Goal: Obtain resource: Download file/media

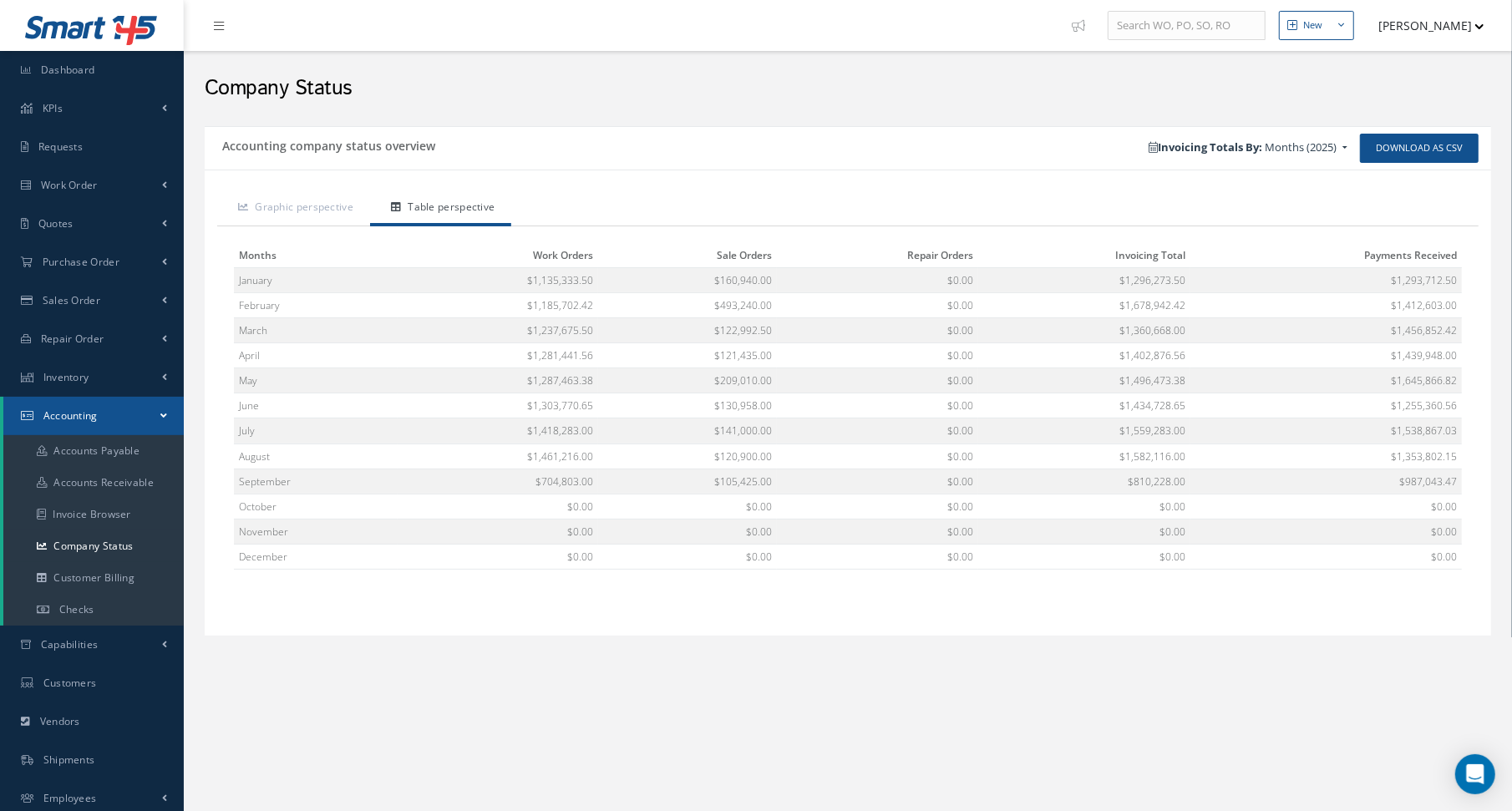
drag, startPoint x: 0, startPoint y: 0, endPoint x: 706, endPoint y: 168, distance: 725.7
click at [706, 169] on div "Graphic perspective Table perspective Chart type: Line chart Line: Line chart L…" at bounding box center [848, 402] width 1286 height 467
click at [88, 544] on link "Company Status" at bounding box center [93, 546] width 180 height 32
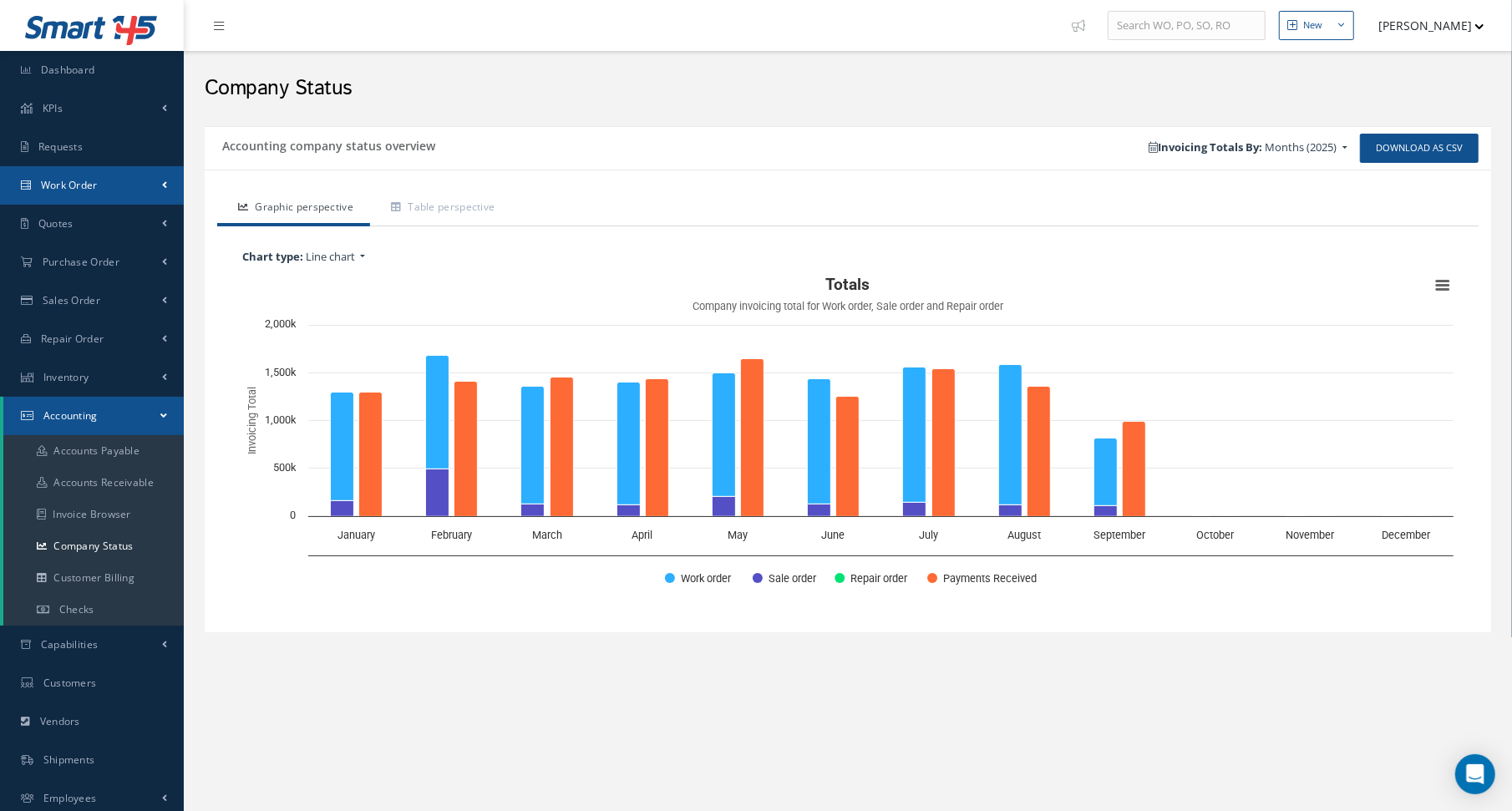
click at [96, 169] on link "Work Order" at bounding box center [92, 185] width 184 height 39
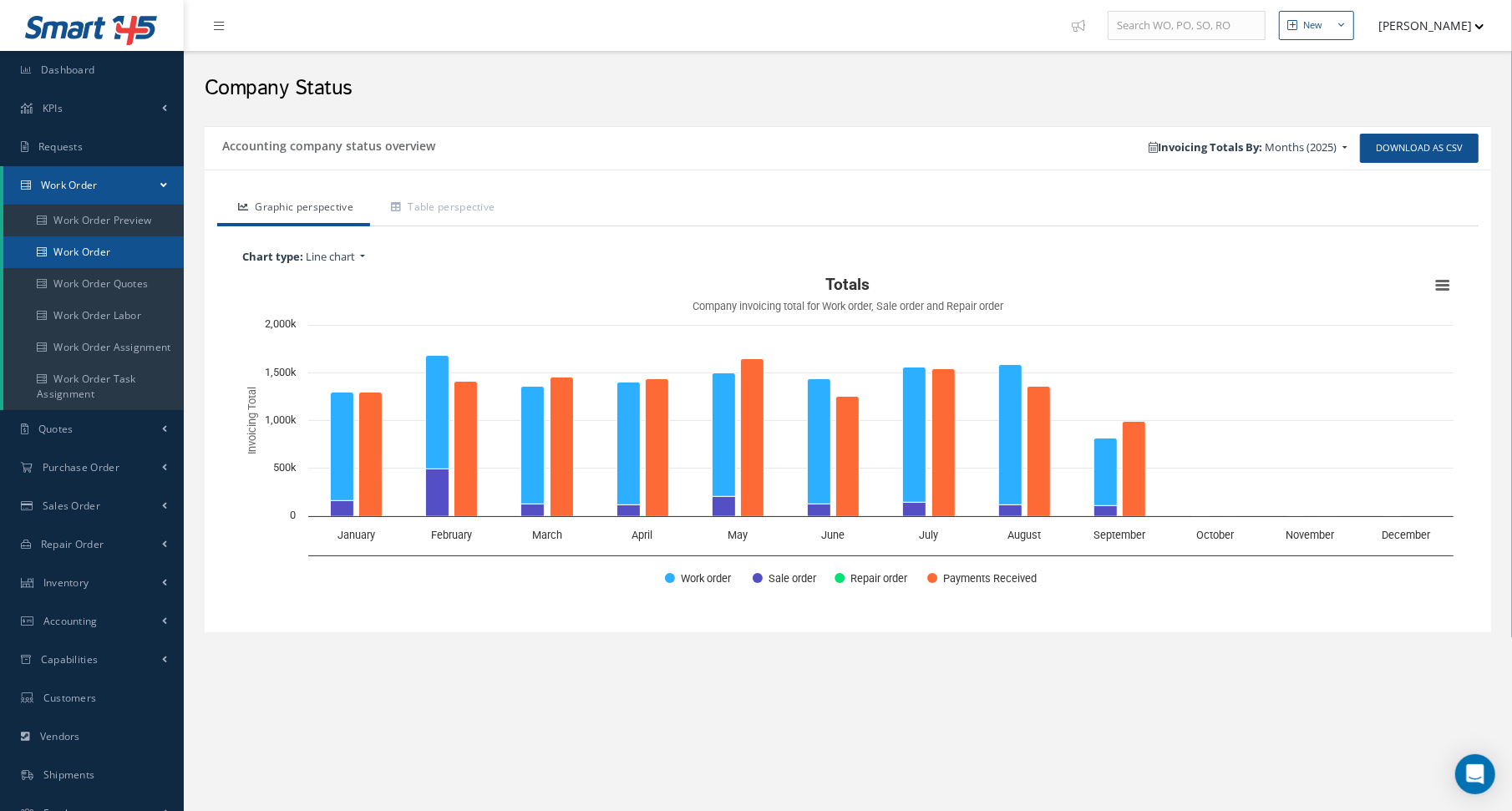
click at [94, 255] on link "Work Order" at bounding box center [93, 253] width 180 height 32
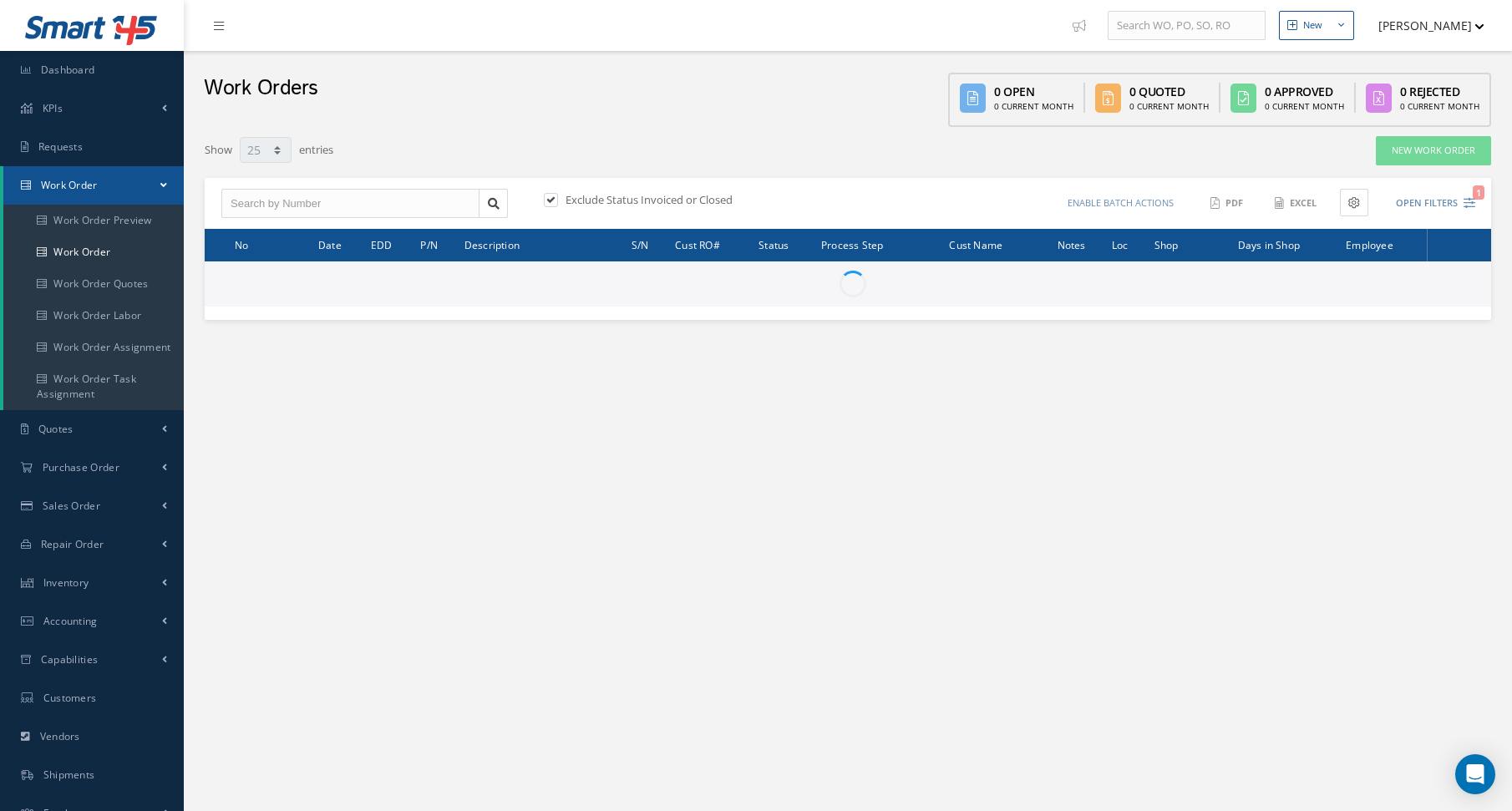
select select "25"
type input "All Work Request"
type input "All Work Performed"
type input "All Status"
type input "WO Part Status"
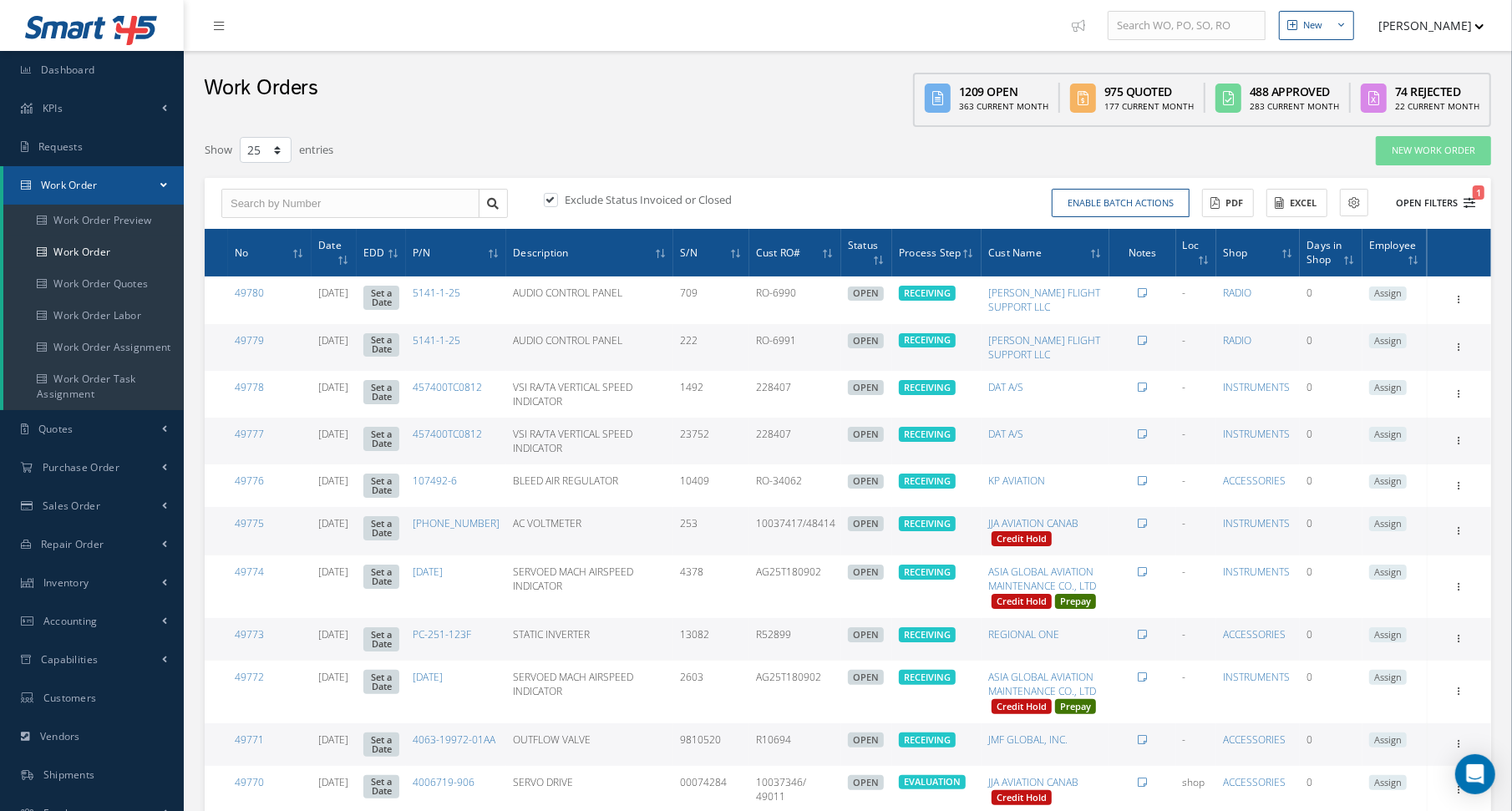
click at [1461, 201] on button "Open Filters 1" at bounding box center [1427, 204] width 94 height 28
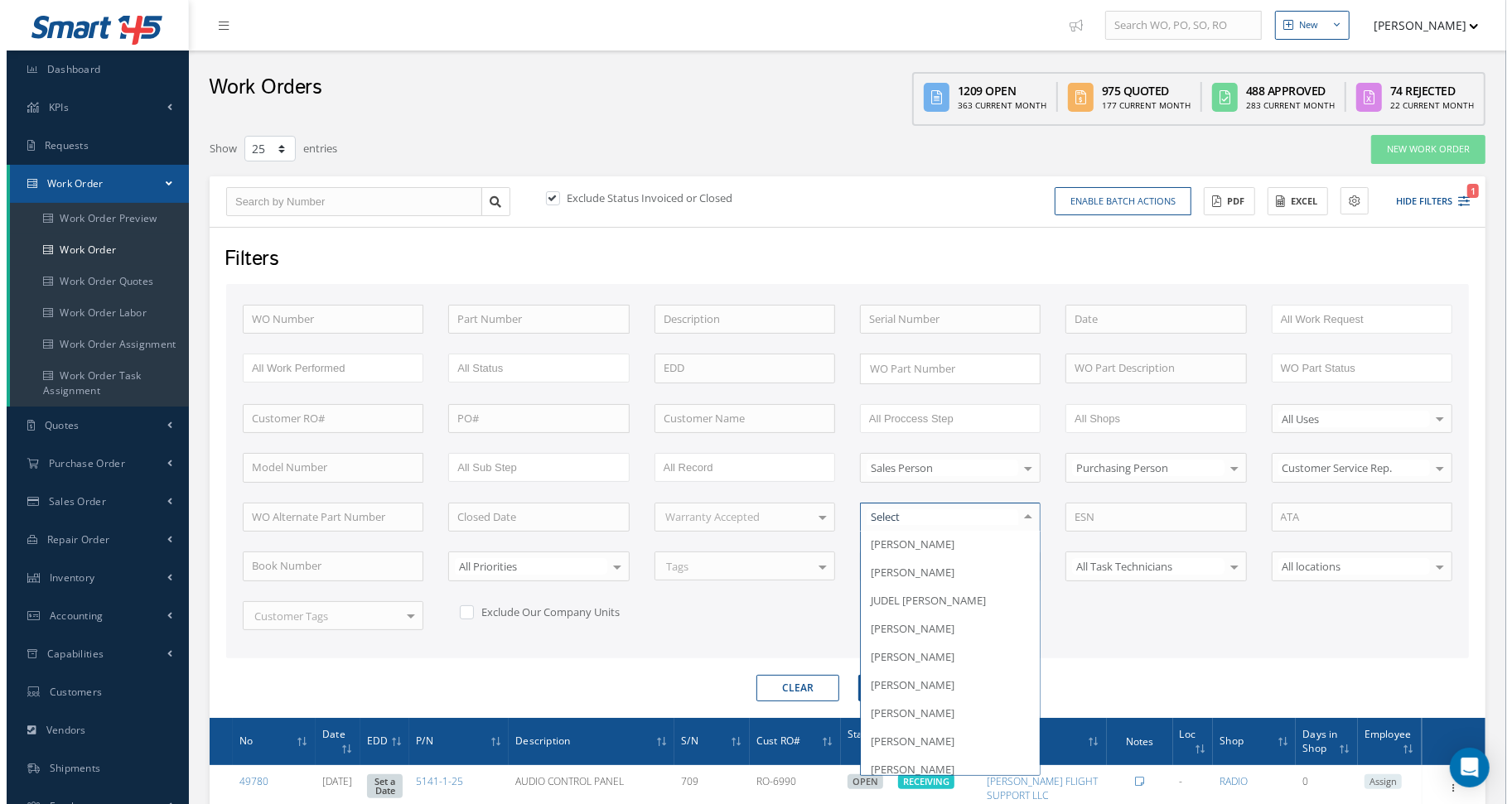
scroll to position [663, 0]
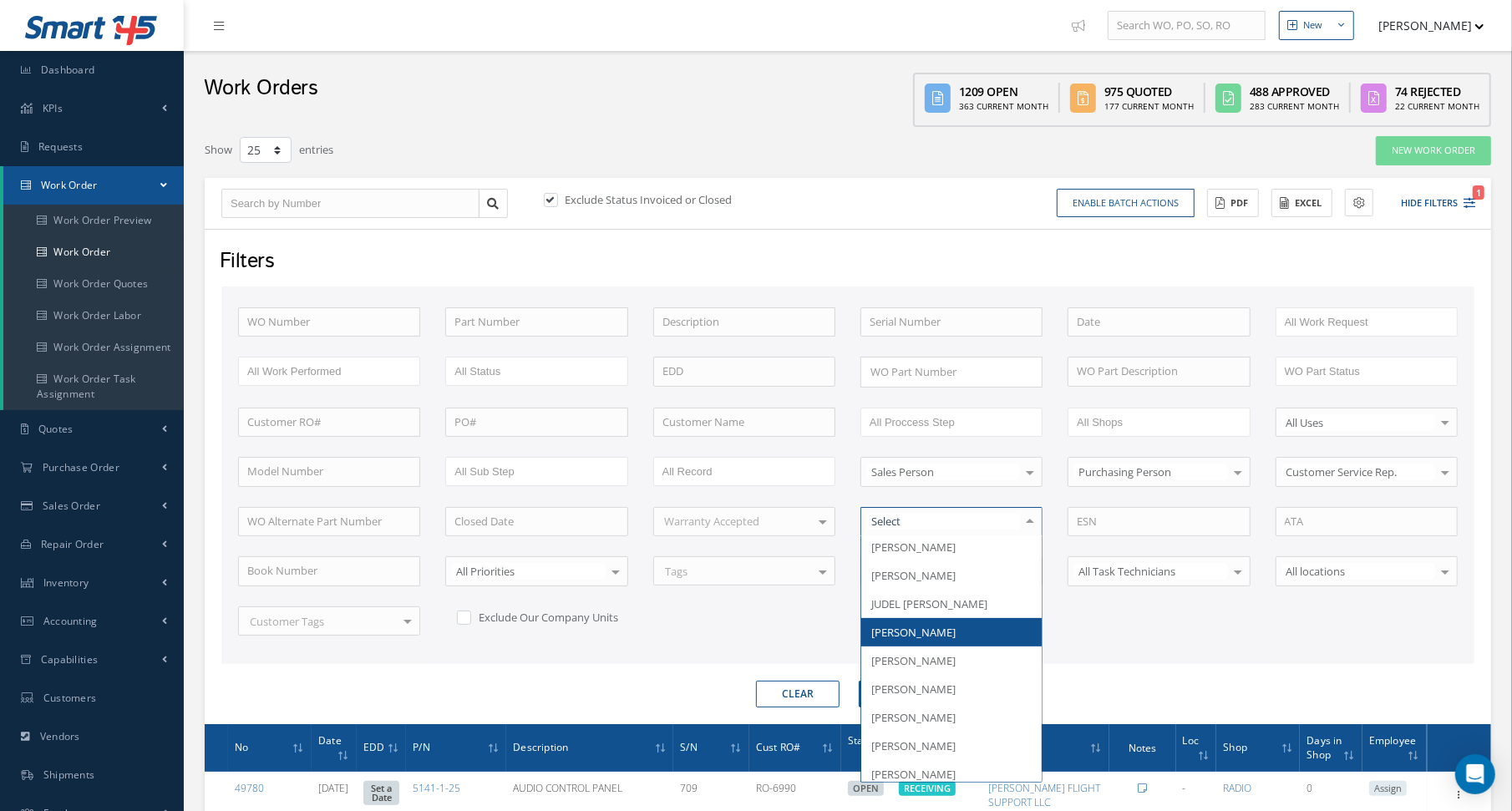
click at [942, 625] on span "MANUEL X VIERA" at bounding box center [913, 632] width 85 height 15
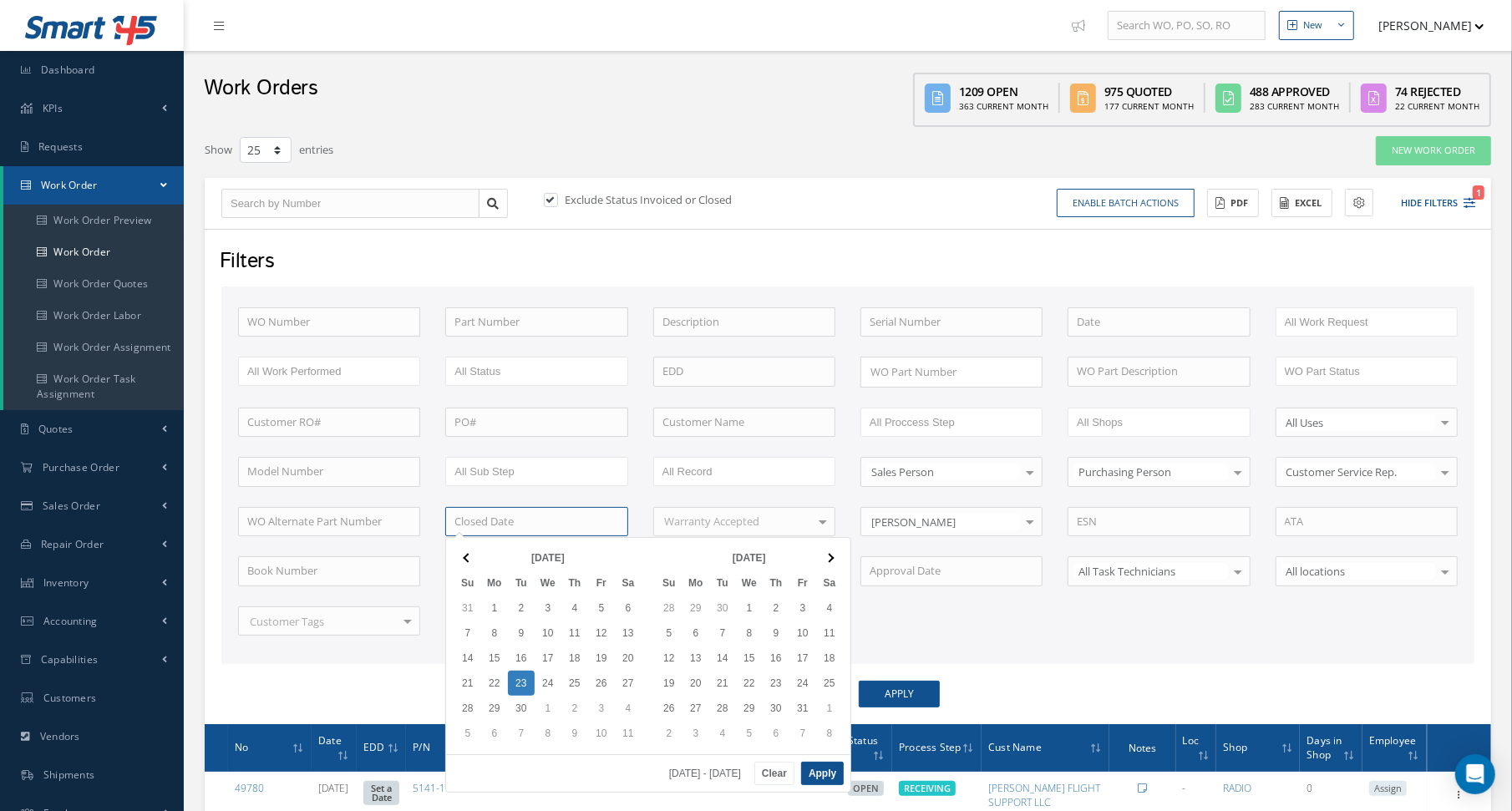
click at [512, 520] on input at bounding box center [536, 522] width 182 height 30
click at [461, 554] on th at bounding box center [468, 557] width 27 height 25
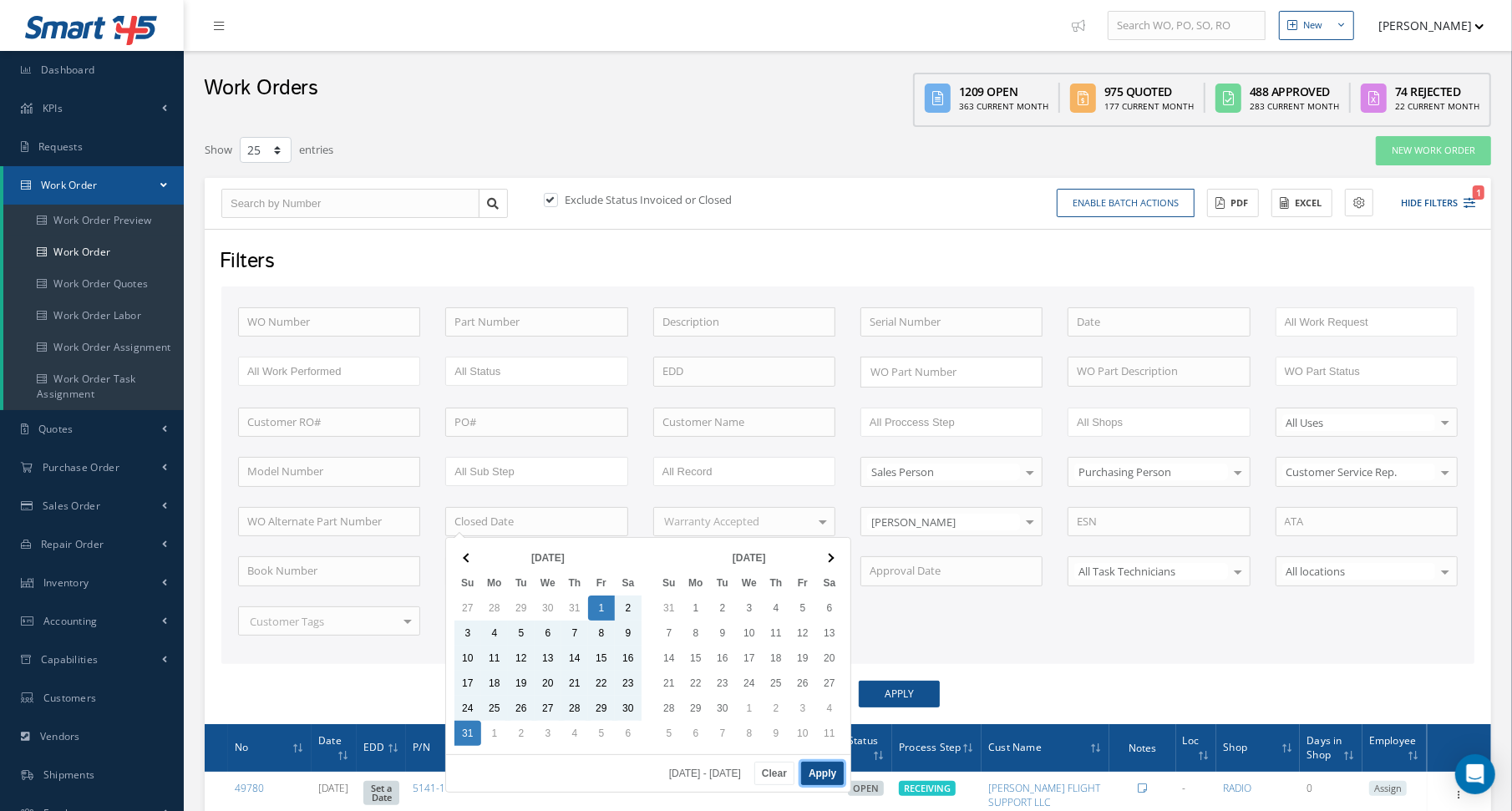
click at [810, 768] on button "Apply" at bounding box center [822, 774] width 43 height 24
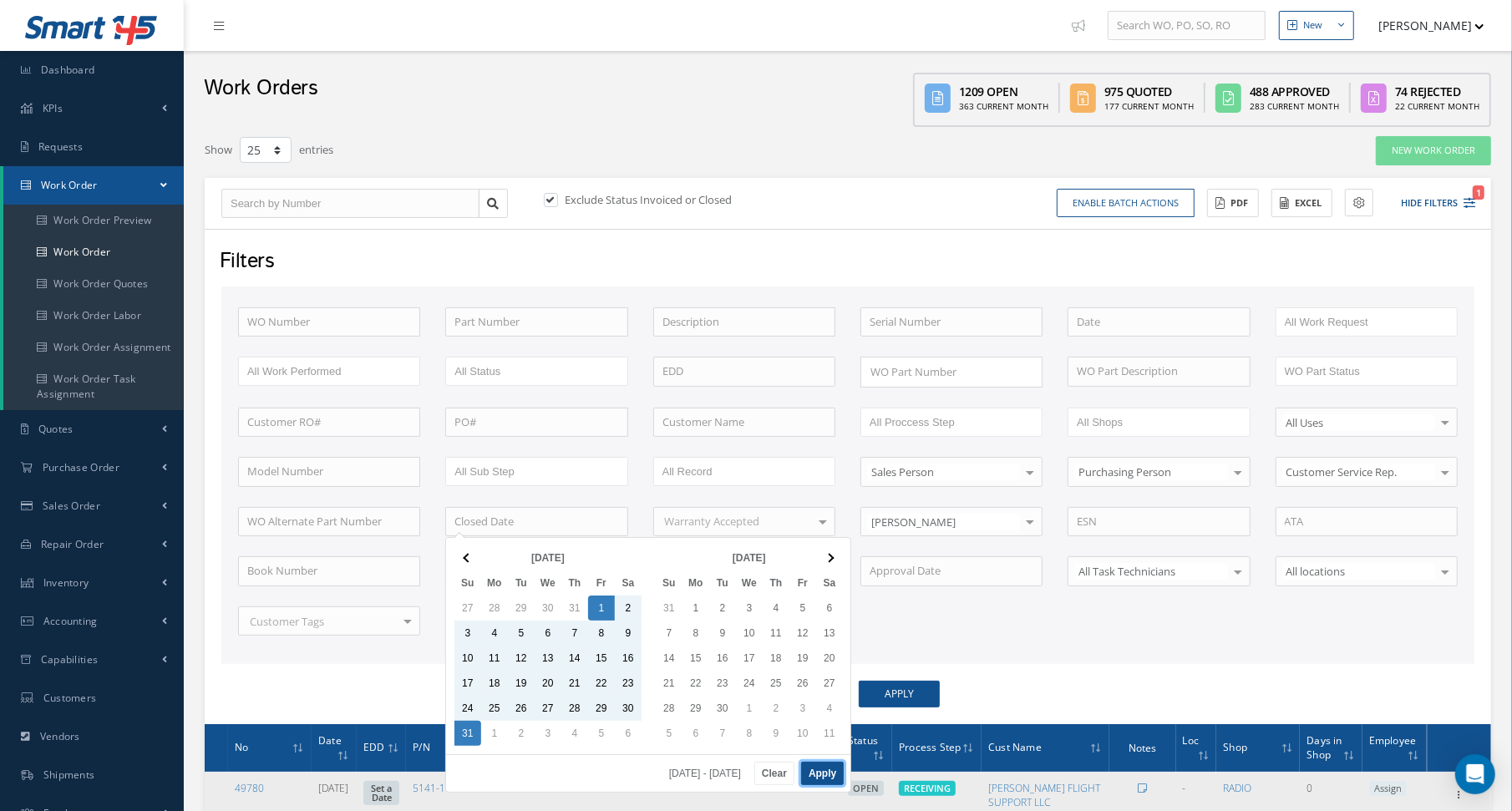
type input "08/01/2025 - 08/31/2025"
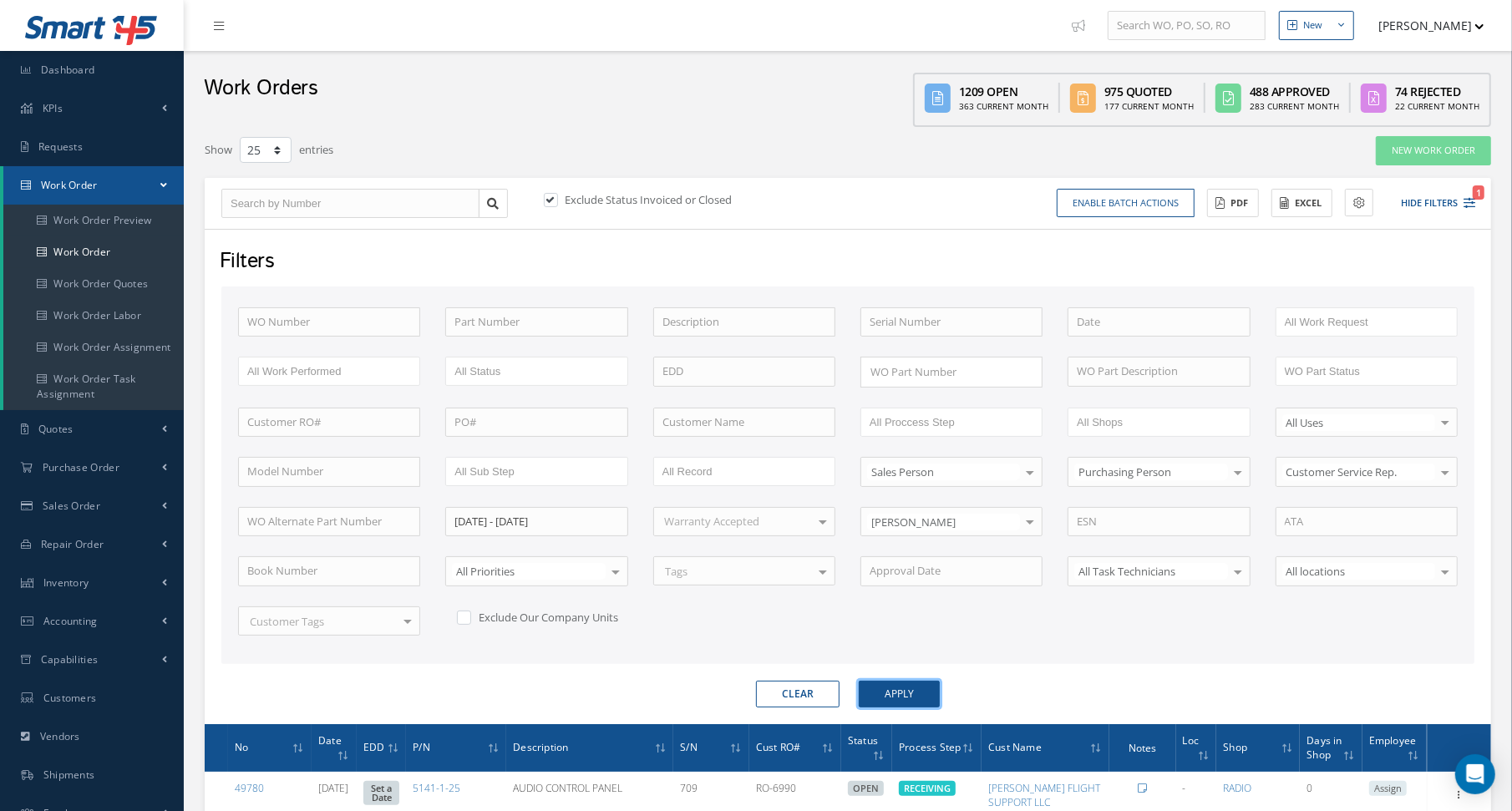
click at [897, 689] on button "Apply" at bounding box center [898, 694] width 81 height 27
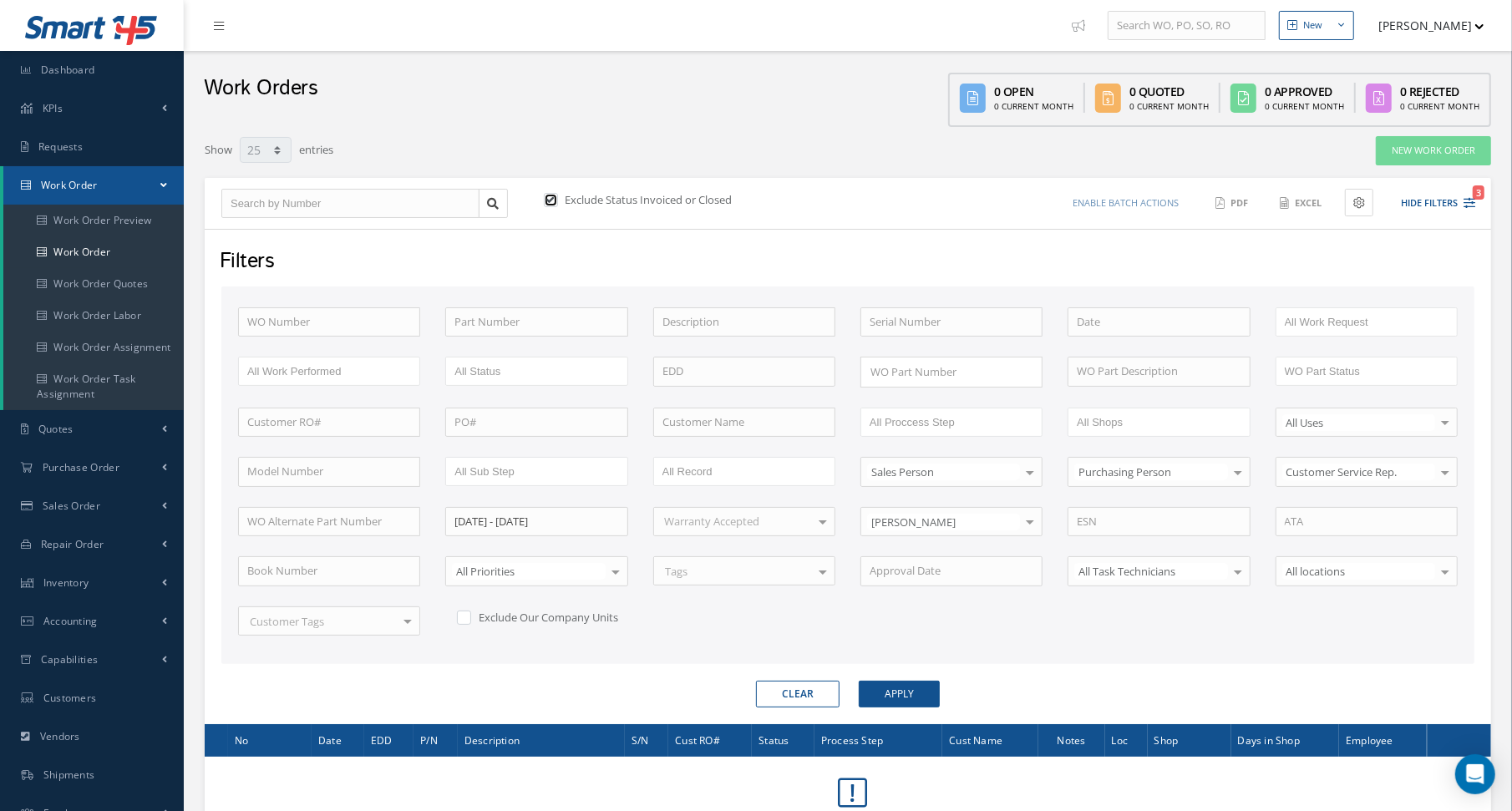
click at [544, 197] on input "checkbox" at bounding box center [549, 200] width 11 height 11
checkbox input "false"
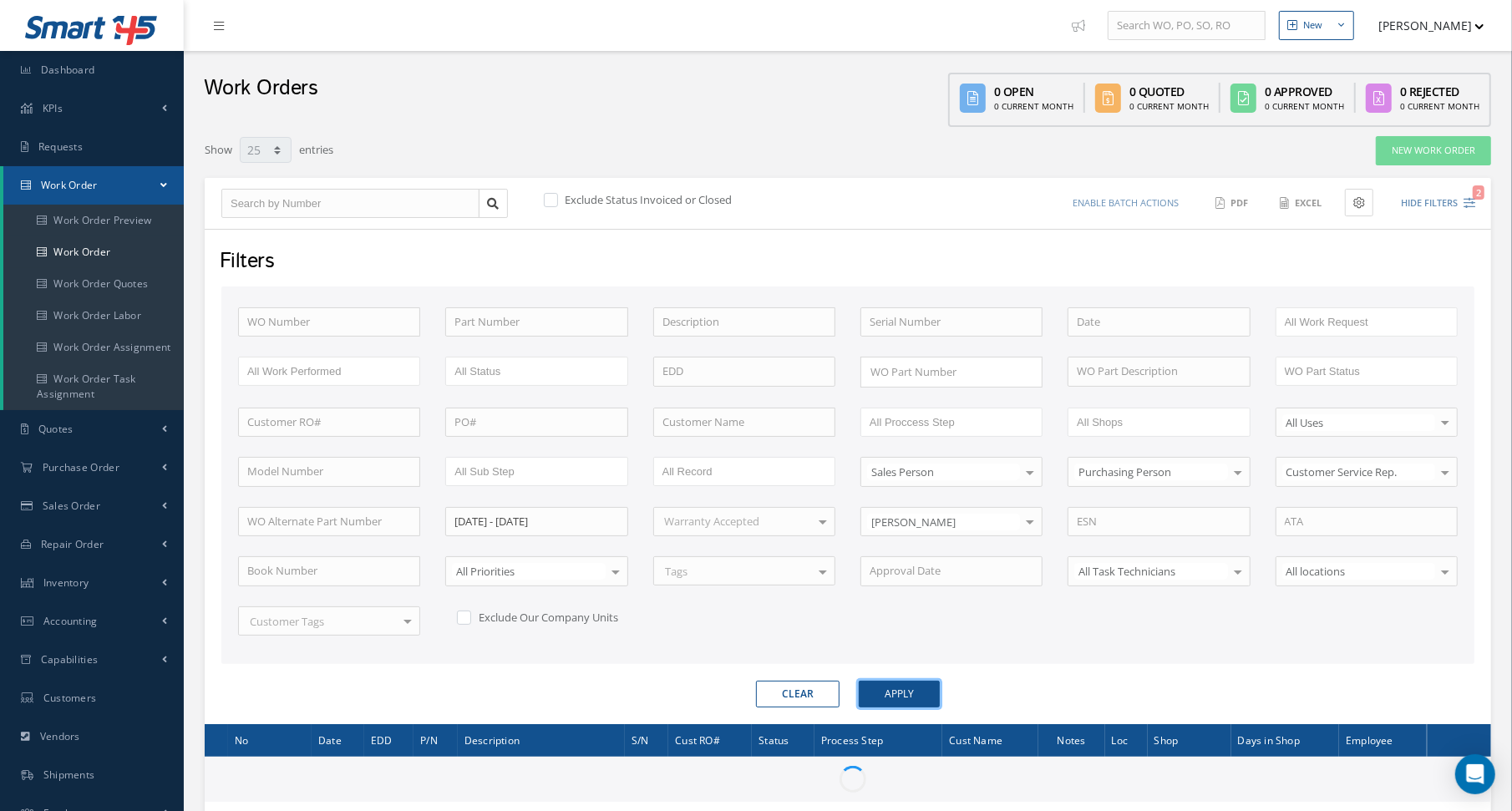
click at [899, 685] on button "Apply" at bounding box center [898, 694] width 81 height 27
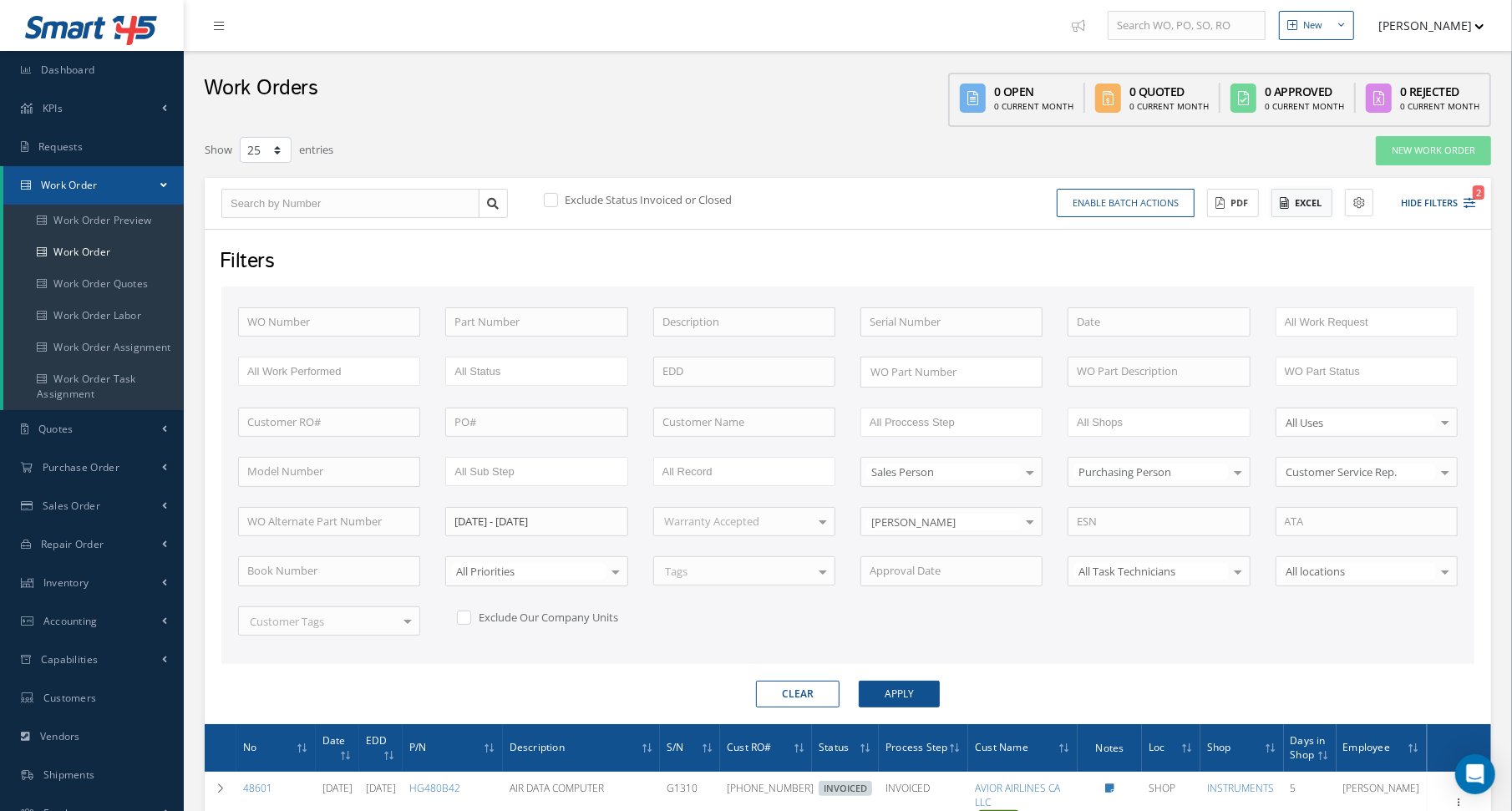
click at [1308, 197] on button "Excel" at bounding box center [1301, 203] width 61 height 29
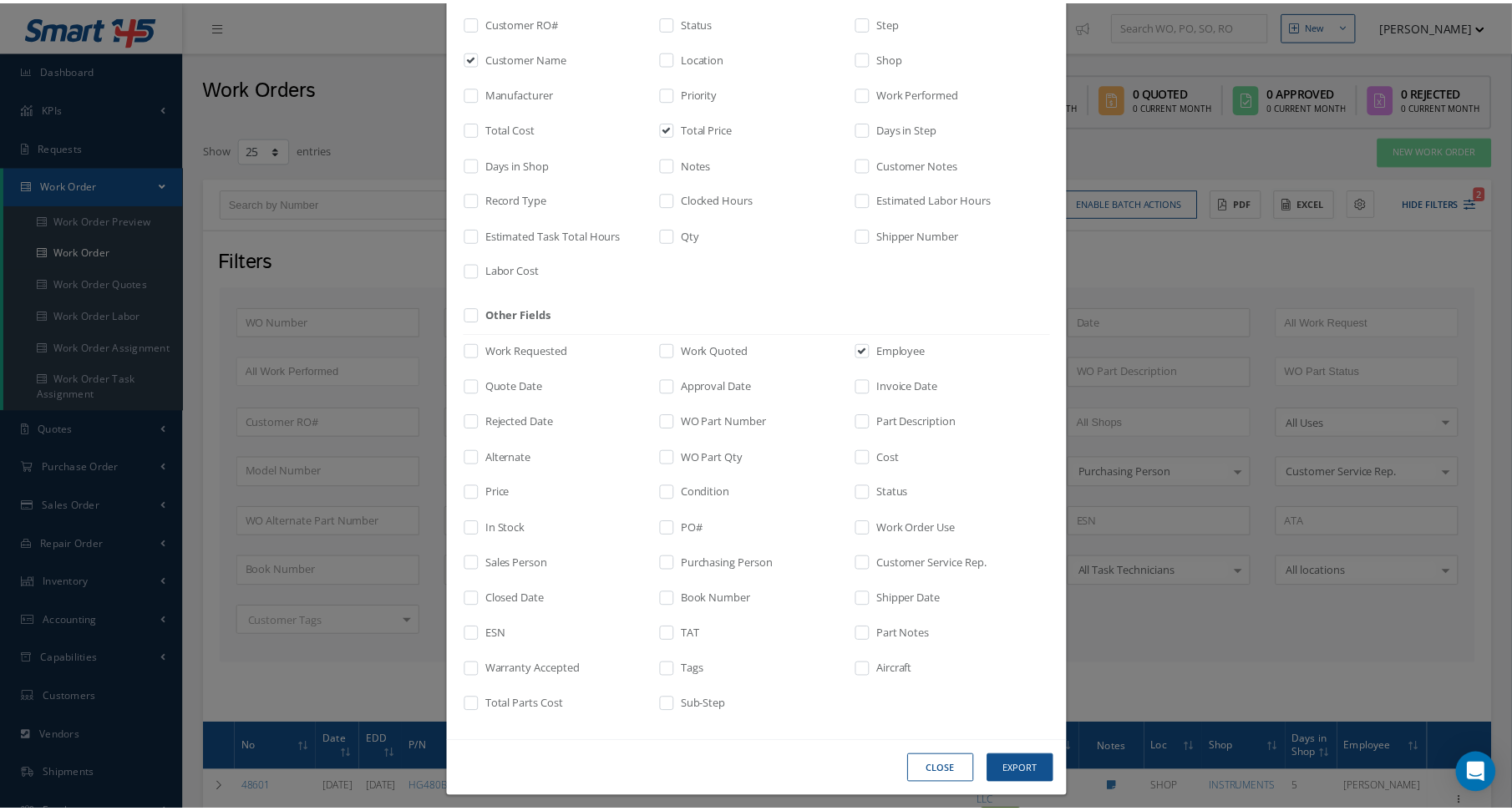
scroll to position [190, 0]
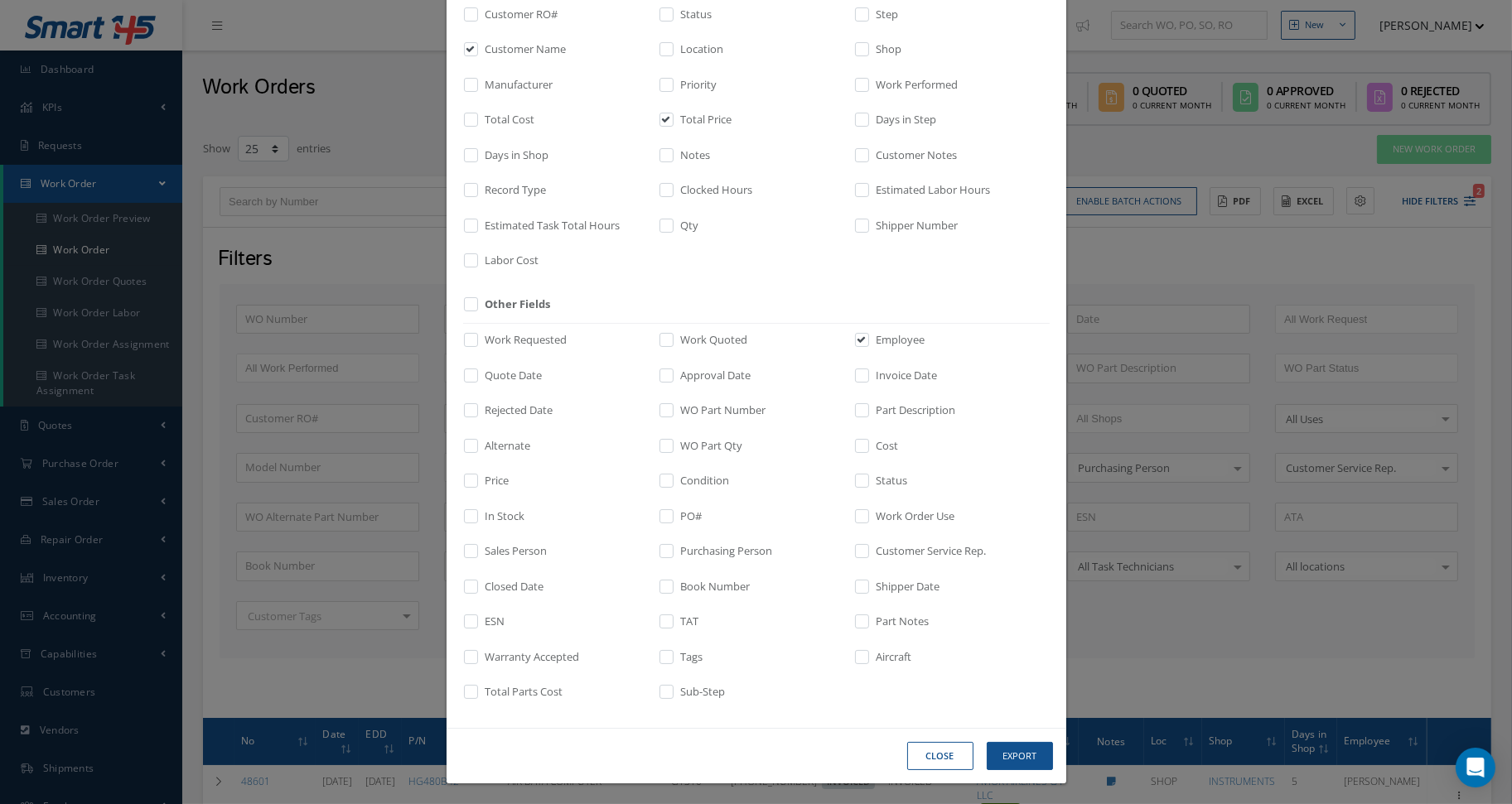
click at [482, 113] on label "Total Cost" at bounding box center [508, 119] width 54 height 17
click at [476, 116] on input "checkbox" at bounding box center [472, 125] width 11 height 19
checkbox input "true"
click at [1020, 762] on button "Export" at bounding box center [1020, 756] width 66 height 29
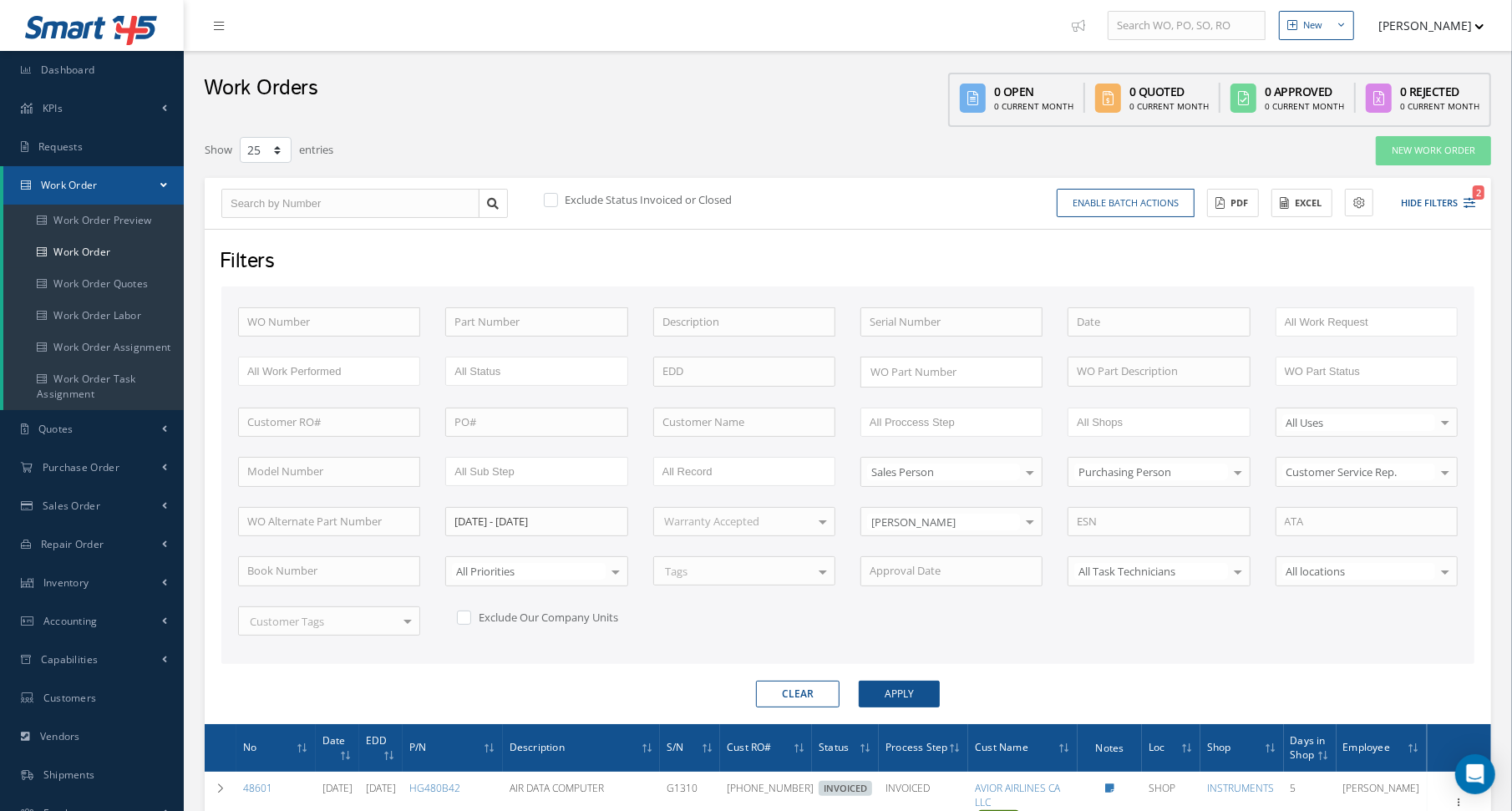
click at [788, 690] on button "Clear" at bounding box center [798, 694] width 84 height 27
checkbox input "true"
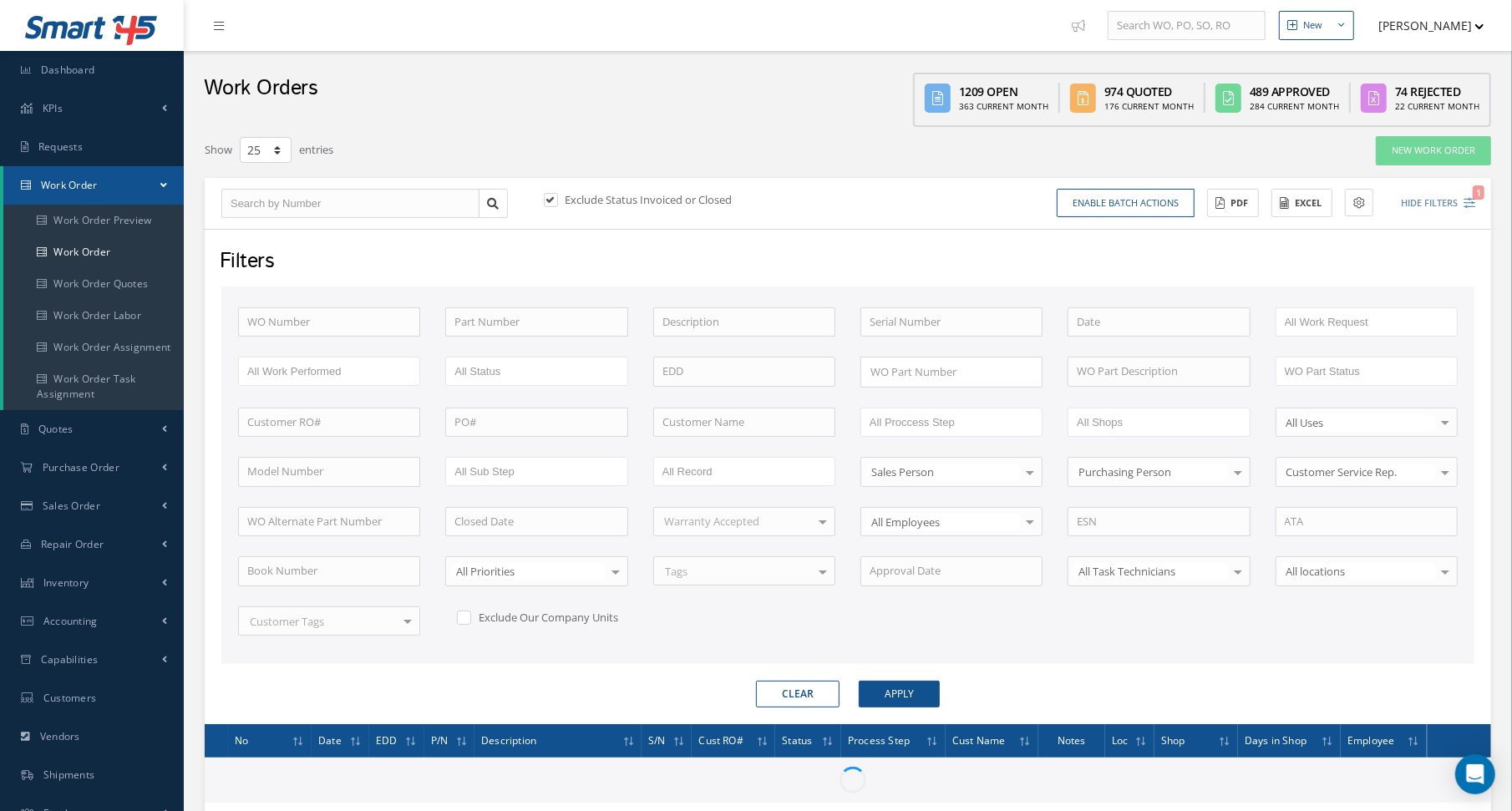
click at [624, 117] on div "Work Orders 1209 Open 363 Current Month 974 Quoted 176 Current Month 489 Approv…" at bounding box center [848, 89] width 1328 height 76
